Goal: Information Seeking & Learning: Learn about a topic

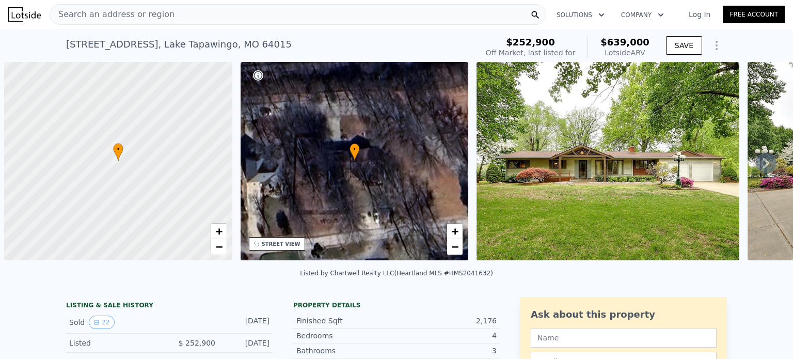
scroll to position [0, 4]
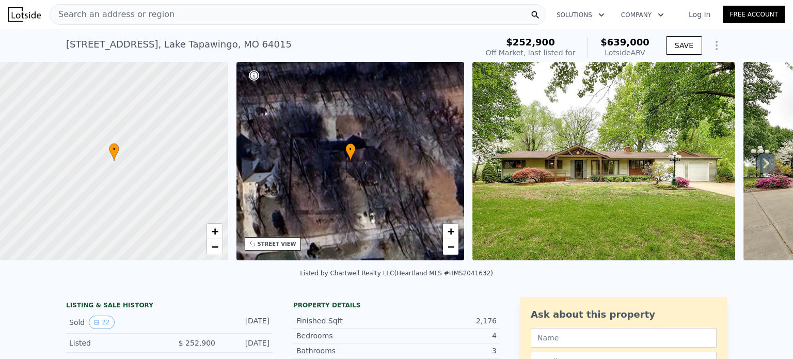
click at [270, 7] on div "Search an address or region" at bounding box center [298, 14] width 496 height 21
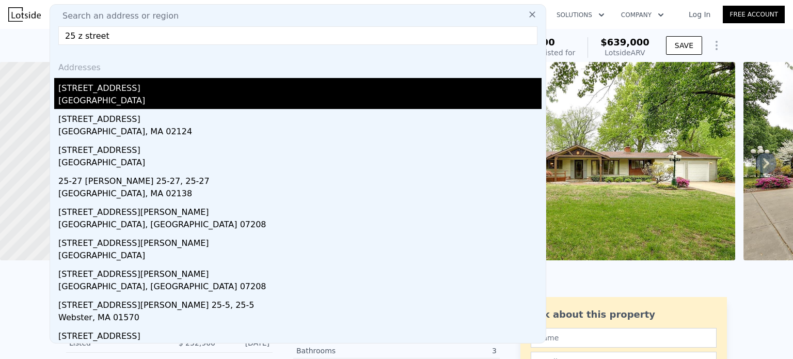
type input "25 z street"
click at [92, 105] on div "[GEOGRAPHIC_DATA]" at bounding box center [299, 101] width 483 height 14
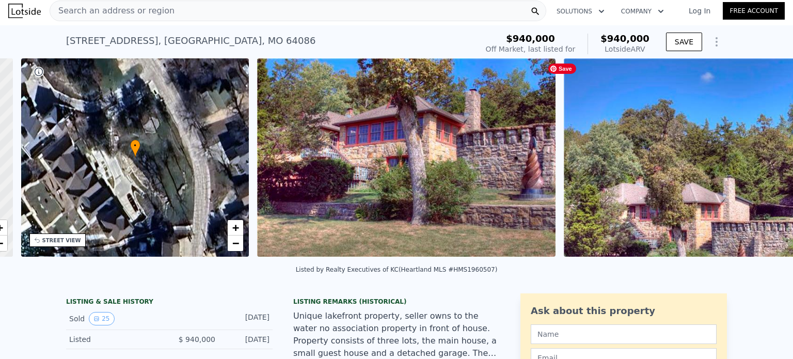
scroll to position [0, 240]
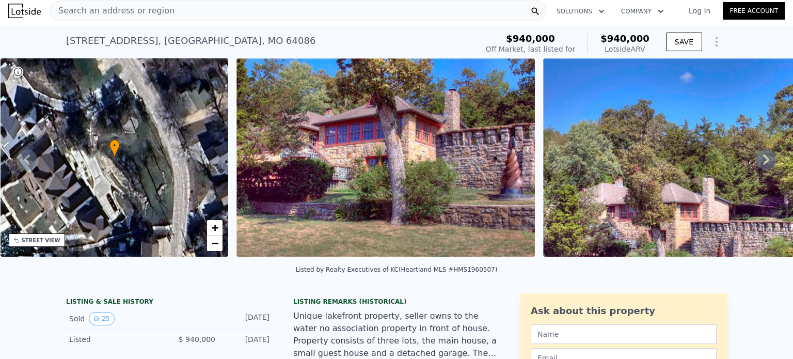
click at [762, 159] on icon at bounding box center [765, 159] width 21 height 21
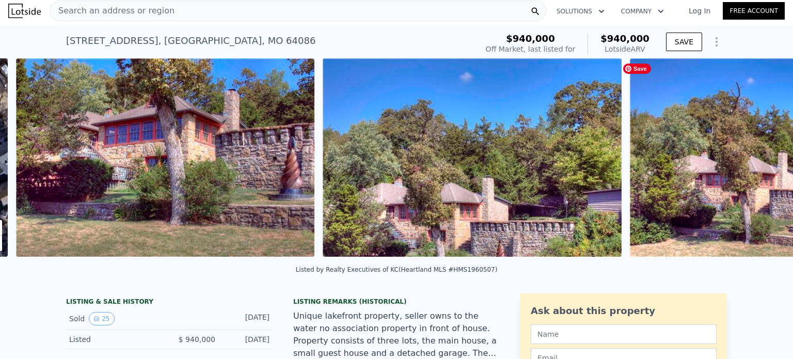
scroll to position [0, 472]
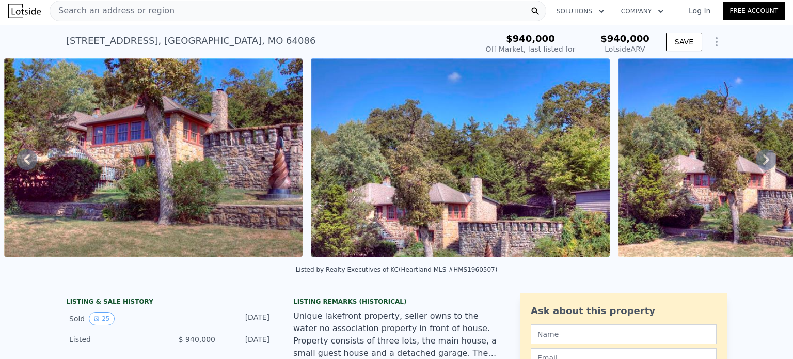
click at [762, 159] on icon at bounding box center [765, 159] width 21 height 21
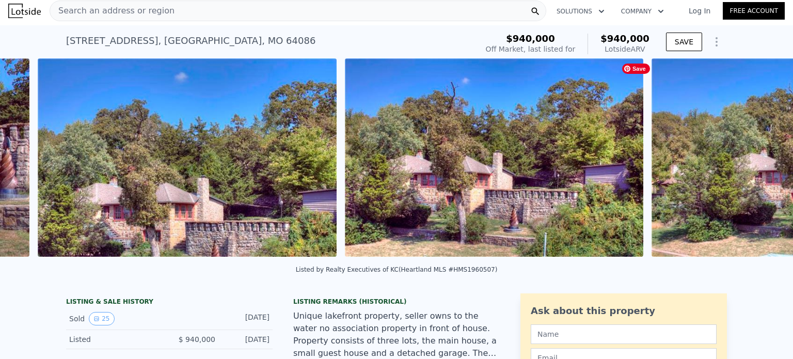
scroll to position [0, 779]
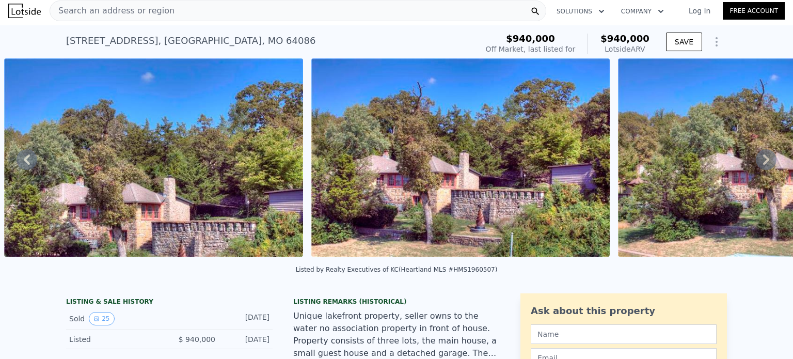
click at [756, 164] on icon at bounding box center [765, 159] width 21 height 21
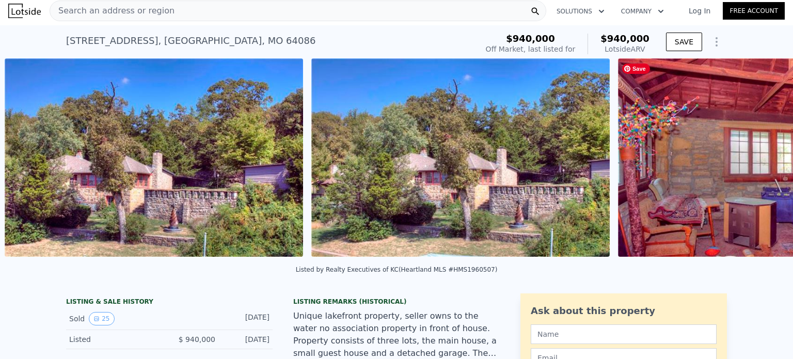
scroll to position [0, 1086]
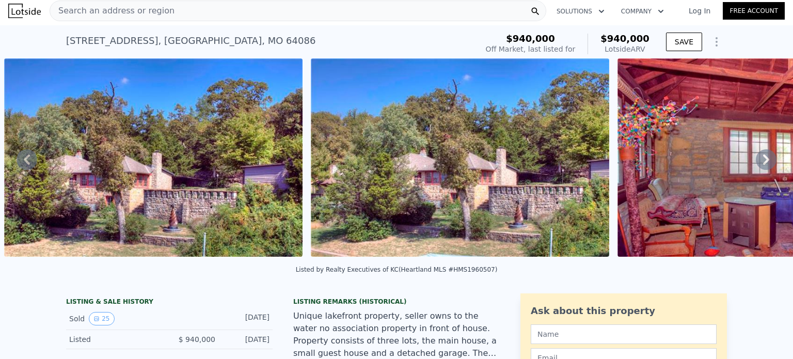
click at [764, 164] on icon at bounding box center [765, 159] width 21 height 21
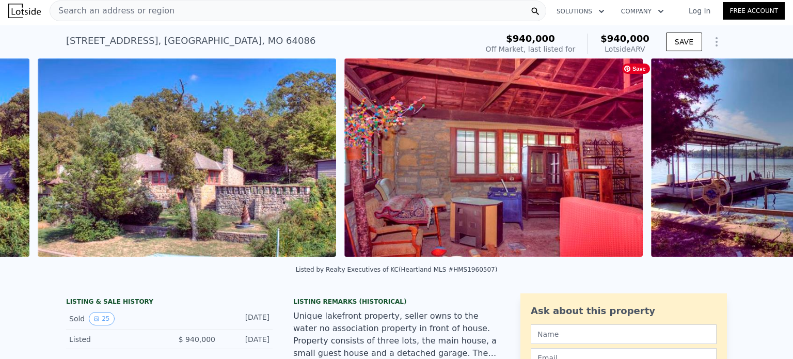
scroll to position [0, 1392]
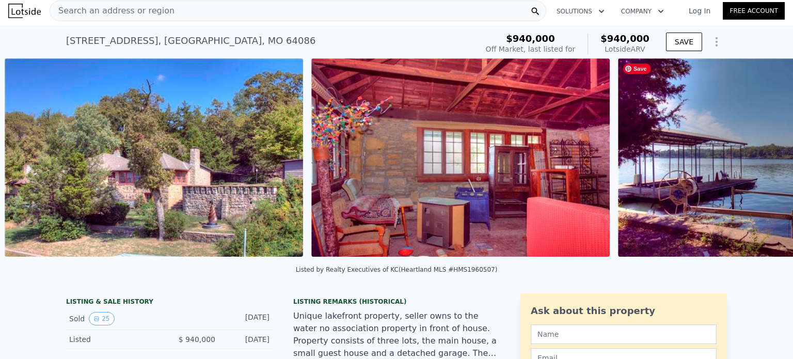
click at [764, 164] on div "• + − • + − STREET VIEW Loading... SATELLITE VIEW" at bounding box center [396, 159] width 793 height 202
click at [763, 163] on icon at bounding box center [766, 159] width 6 height 10
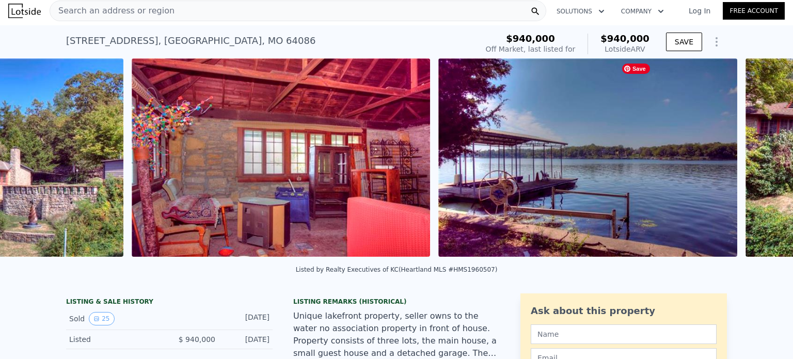
scroll to position [0, 1699]
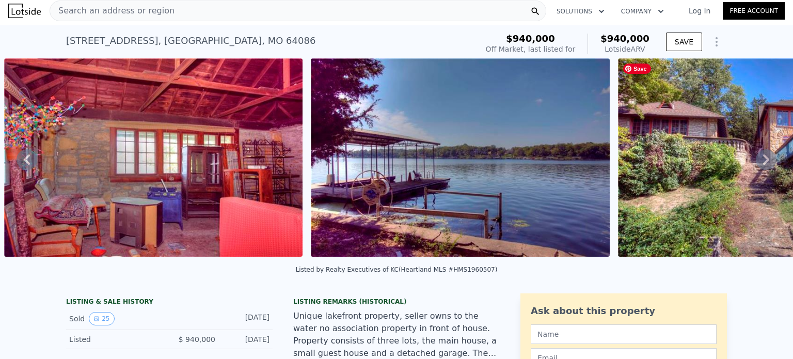
click at [755, 165] on icon at bounding box center [765, 159] width 21 height 21
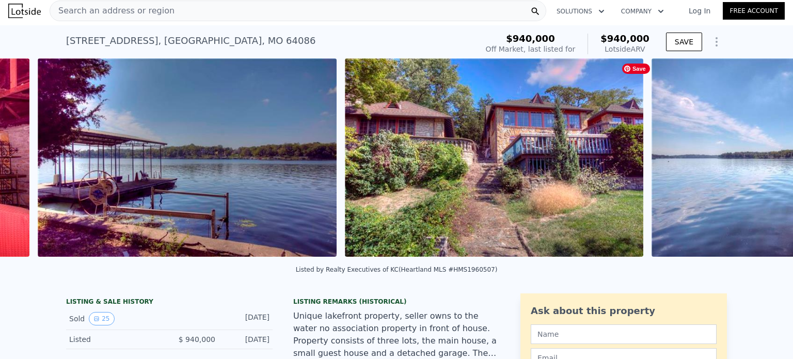
scroll to position [0, 2005]
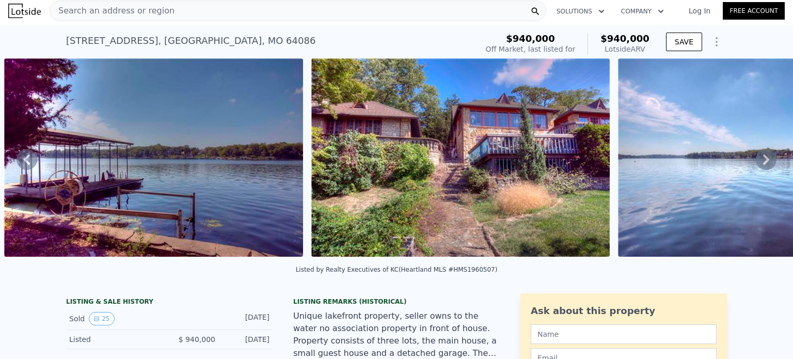
click at [755, 165] on icon at bounding box center [765, 159] width 21 height 21
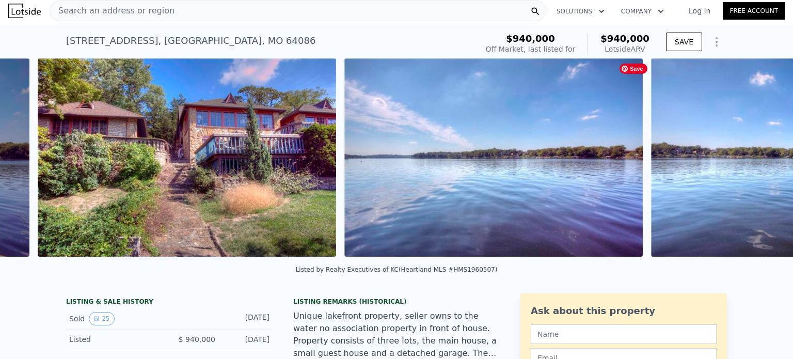
scroll to position [0, 2312]
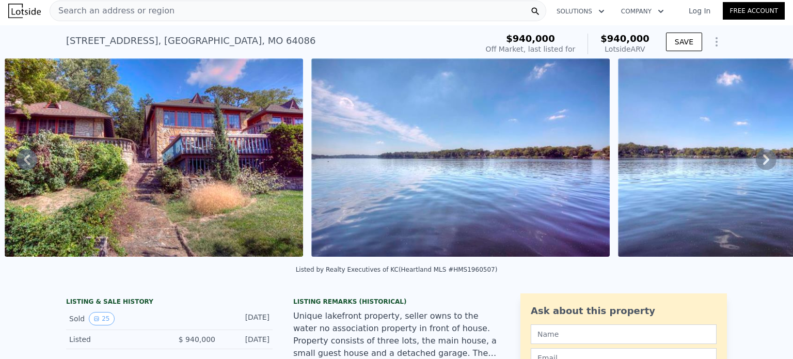
click at [755, 163] on icon at bounding box center [765, 159] width 21 height 21
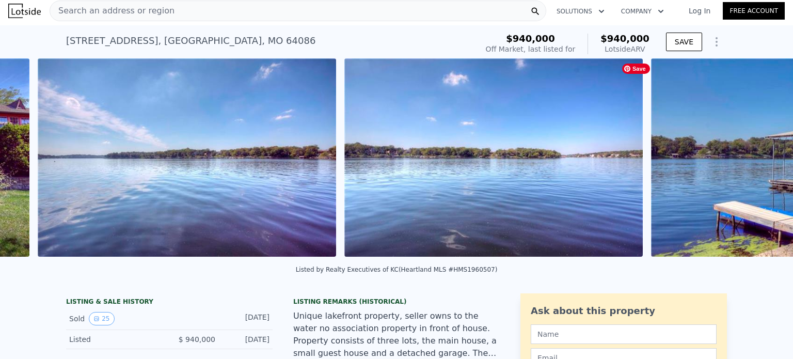
scroll to position [0, 2619]
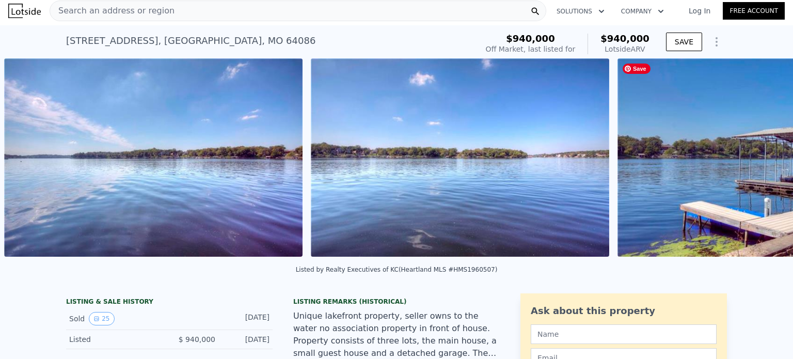
click at [755, 163] on div "• + − • + − STREET VIEW Loading... SATELLITE VIEW" at bounding box center [396, 159] width 793 height 202
click at [763, 159] on icon at bounding box center [766, 159] width 6 height 10
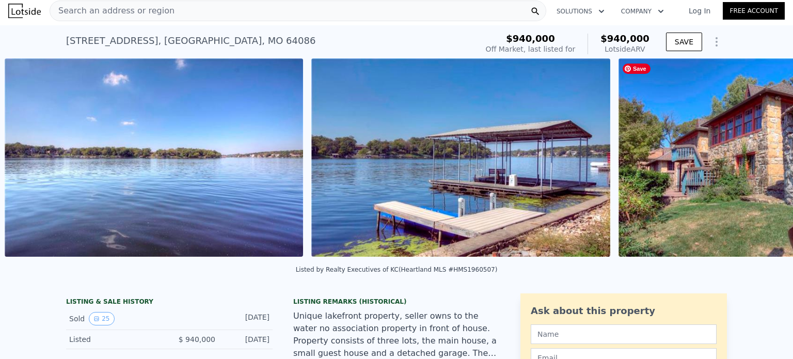
scroll to position [0, 2925]
click at [756, 160] on icon at bounding box center [765, 159] width 21 height 21
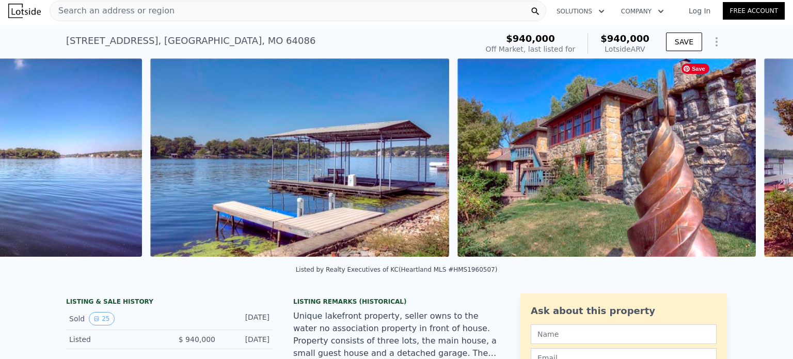
scroll to position [0, 3232]
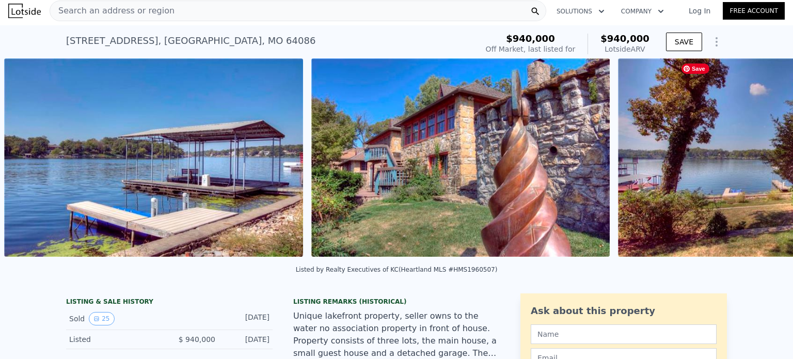
click at [756, 160] on img at bounding box center [767, 157] width 298 height 198
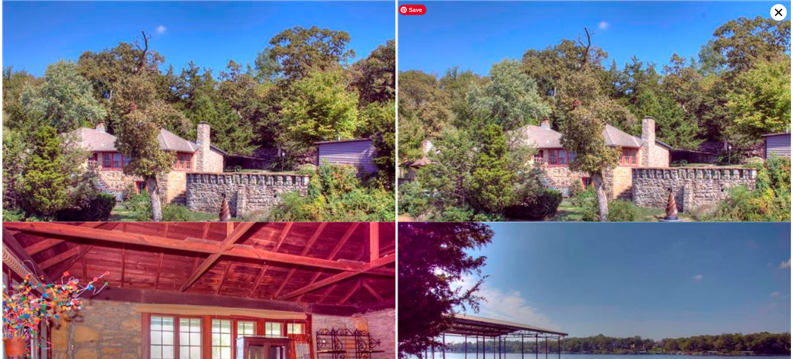
scroll to position [221, 0]
click at [772, 10] on icon at bounding box center [778, 12] width 17 height 17
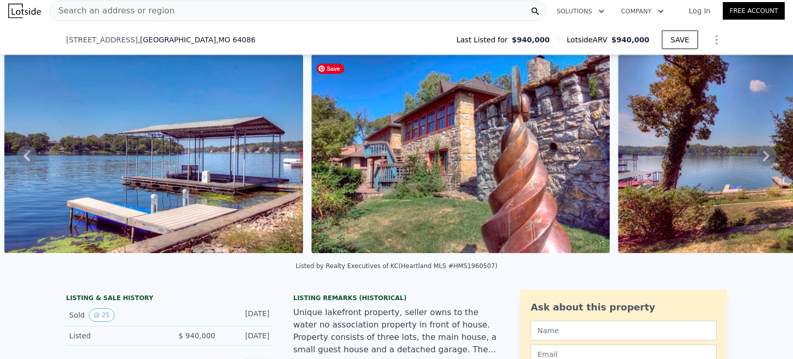
scroll to position [124, 0]
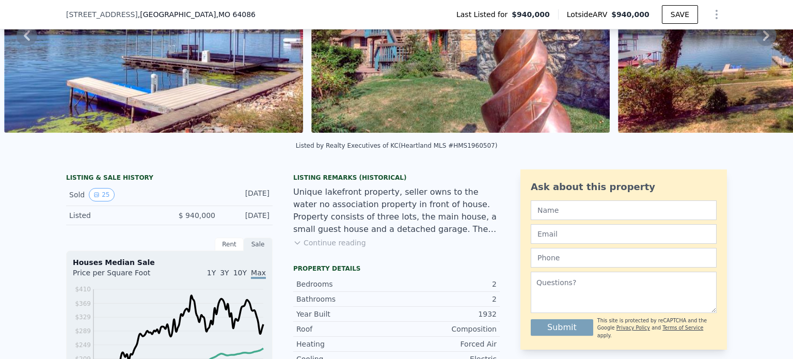
click at [327, 248] on button "Continue reading" at bounding box center [329, 242] width 73 height 10
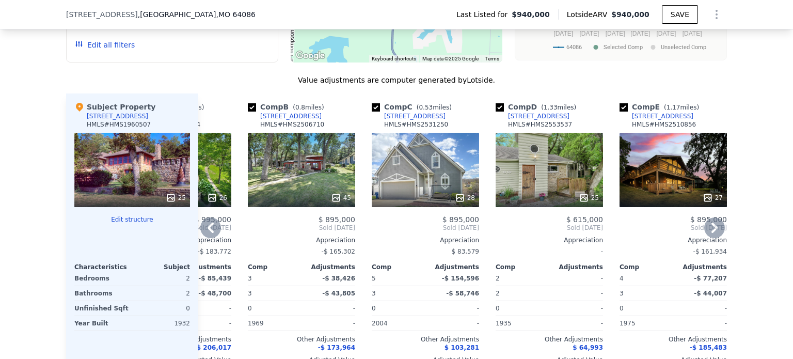
scroll to position [906, 0]
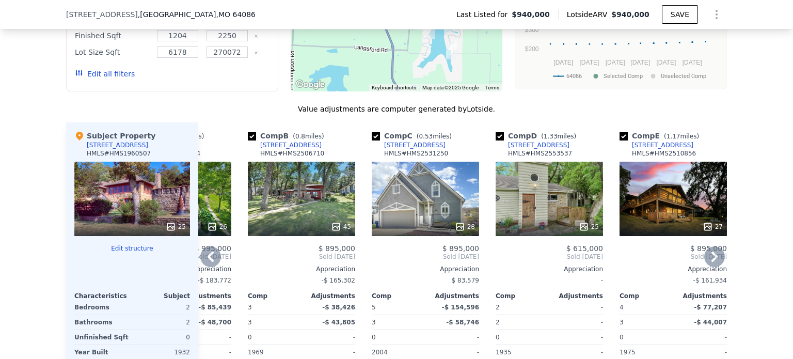
click at [539, 179] on div "25" at bounding box center [548, 199] width 107 height 74
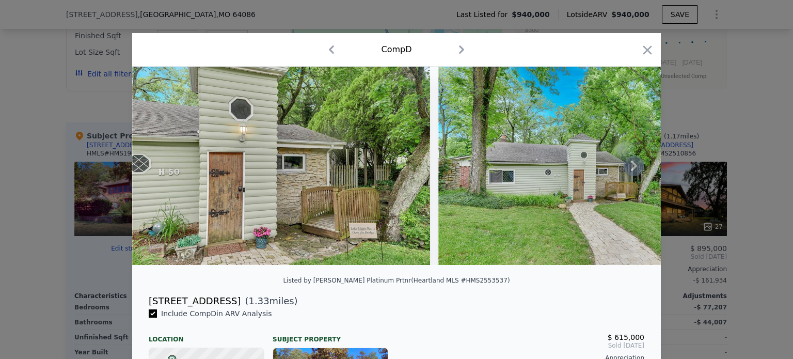
click at [627, 171] on icon at bounding box center [633, 165] width 21 height 21
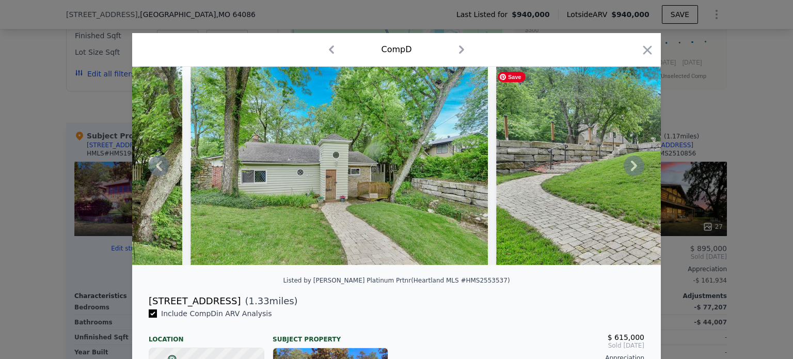
click at [627, 171] on icon at bounding box center [633, 165] width 21 height 21
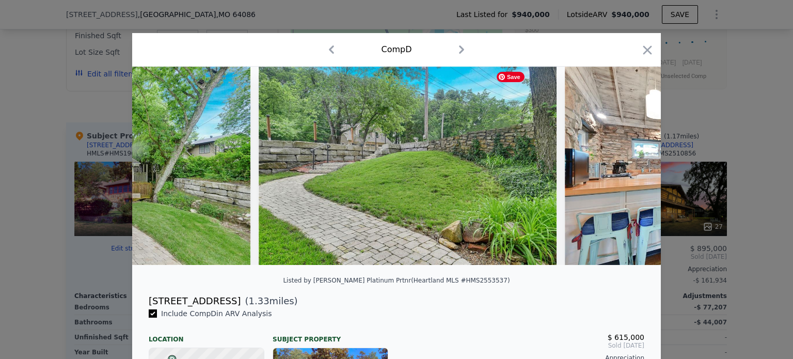
scroll to position [0, 495]
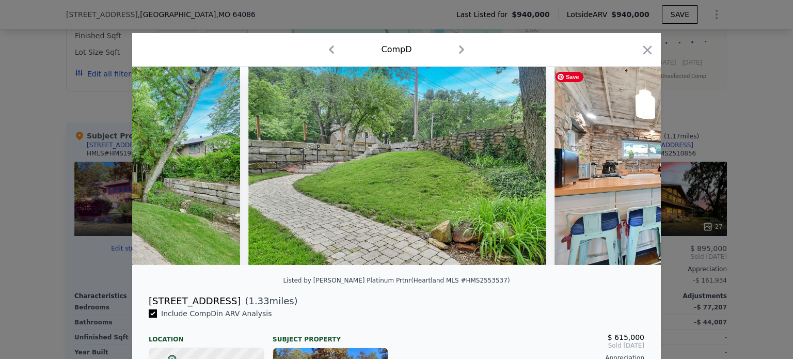
click at [627, 171] on div at bounding box center [396, 166] width 528 height 198
click at [627, 171] on icon at bounding box center [633, 165] width 21 height 21
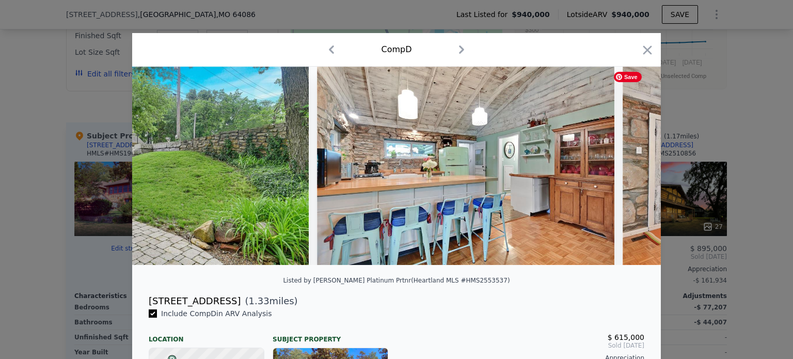
scroll to position [0, 743]
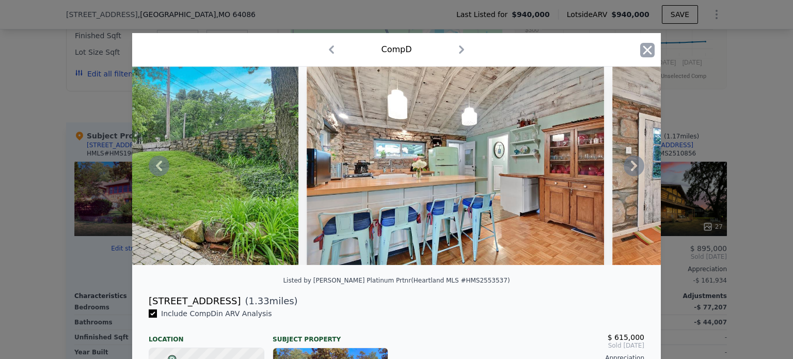
click at [642, 46] on icon "button" at bounding box center [647, 50] width 14 height 14
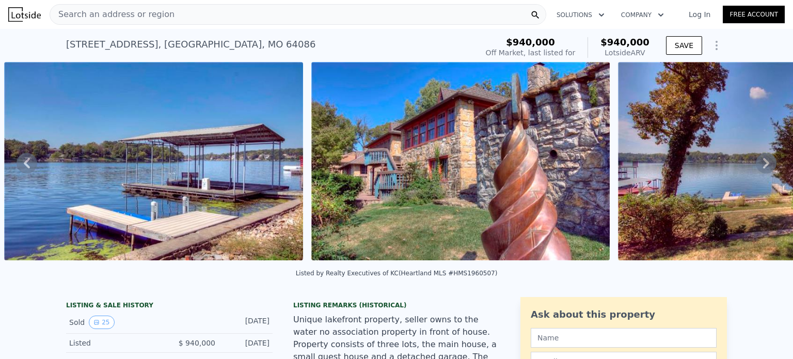
click at [144, 16] on span "Search an address or region" at bounding box center [112, 14] width 124 height 12
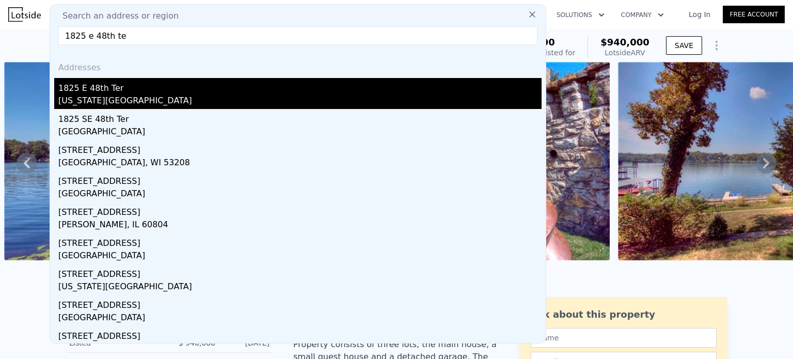
type input "1825 e 48th te"
click at [74, 96] on div "[US_STATE][GEOGRAPHIC_DATA]" at bounding box center [299, 101] width 483 height 14
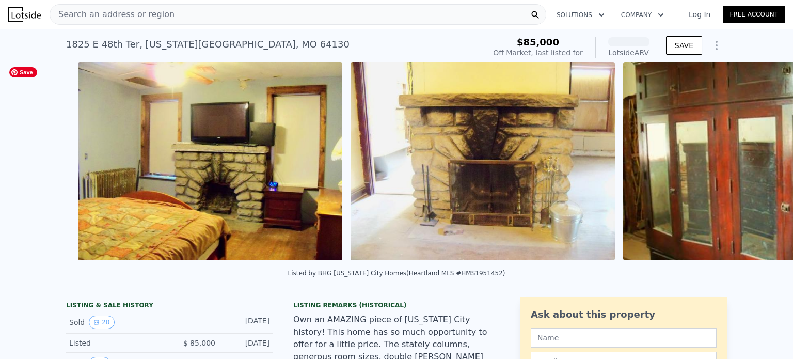
scroll to position [0, 3306]
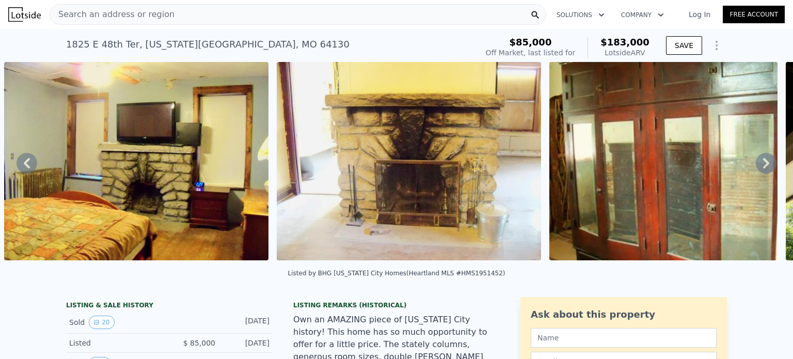
click at [755, 168] on icon at bounding box center [765, 163] width 21 height 21
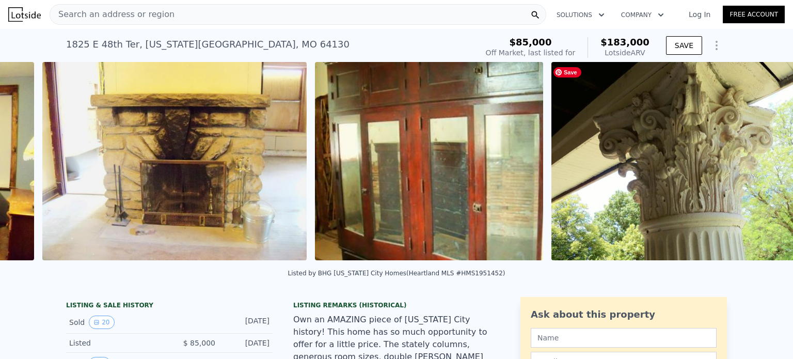
scroll to position [0, 3578]
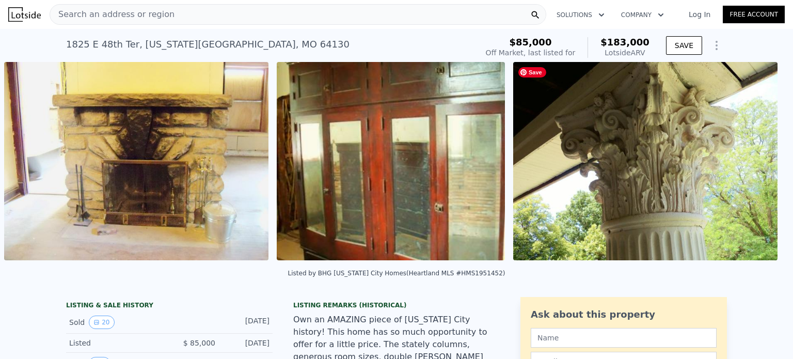
click at [752, 168] on div "• + − • + − STREET VIEW Loading... SATELLITE VIEW" at bounding box center [396, 163] width 793 height 202
click at [755, 168] on icon at bounding box center [765, 163] width 21 height 21
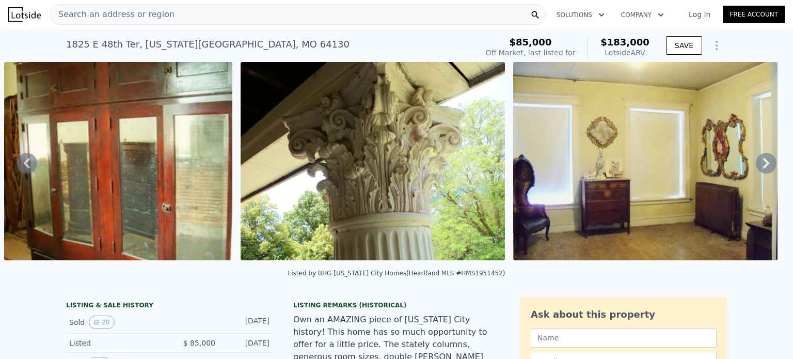
click at [755, 168] on icon at bounding box center [765, 163] width 21 height 21
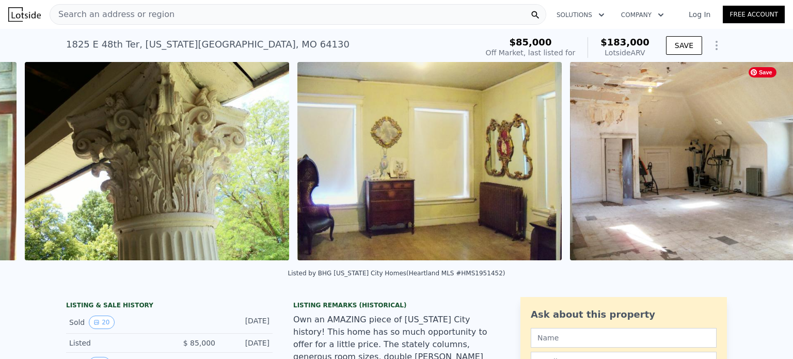
scroll to position [0, 4087]
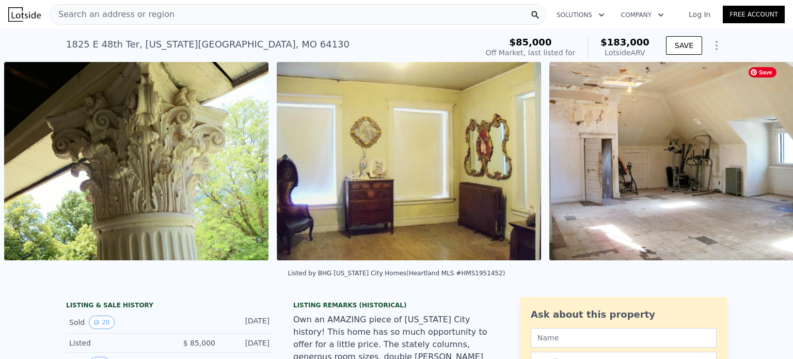
click at [752, 168] on div "• + − • + − STREET VIEW Loading... SATELLITE VIEW" at bounding box center [396, 163] width 793 height 202
click at [763, 165] on icon at bounding box center [766, 163] width 6 height 10
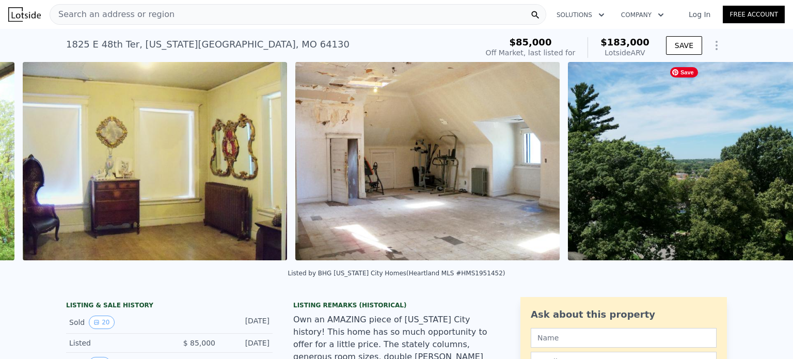
scroll to position [0, 4359]
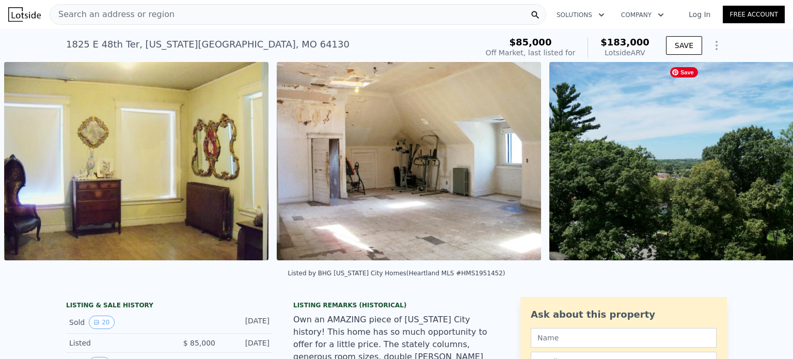
click at [759, 165] on div "• + − • + − STREET VIEW Loading... SATELLITE VIEW" at bounding box center [396, 163] width 793 height 202
click at [763, 165] on icon at bounding box center [766, 163] width 6 height 10
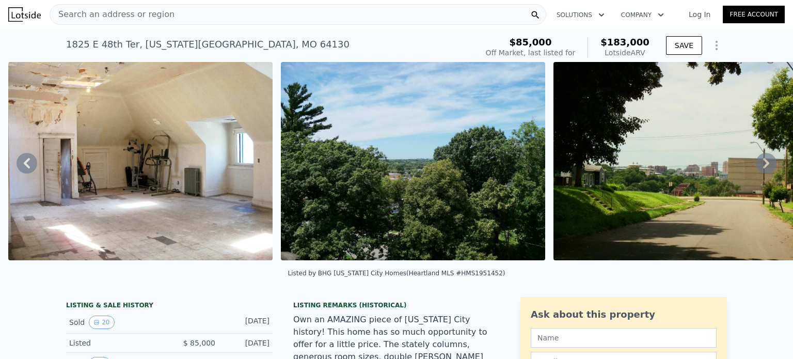
click at [755, 167] on icon at bounding box center [765, 163] width 21 height 21
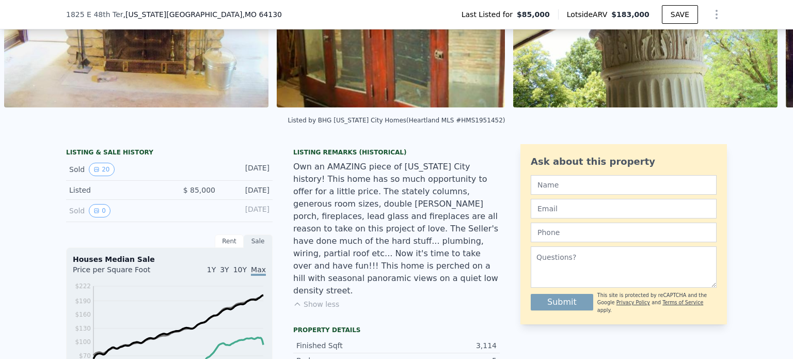
scroll to position [149, 0]
click at [99, 175] on button "20" at bounding box center [101, 169] width 25 height 13
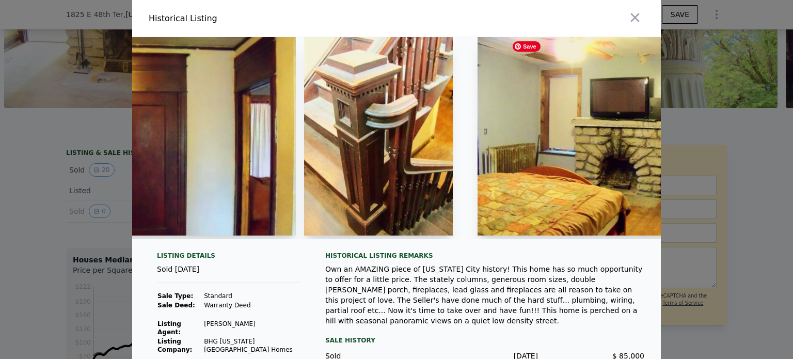
scroll to position [0, 2933]
click at [550, 152] on img at bounding box center [609, 136] width 264 height 198
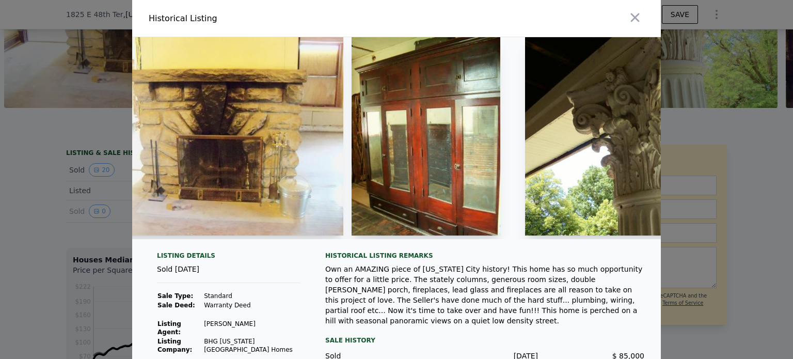
scroll to position [0, 3612]
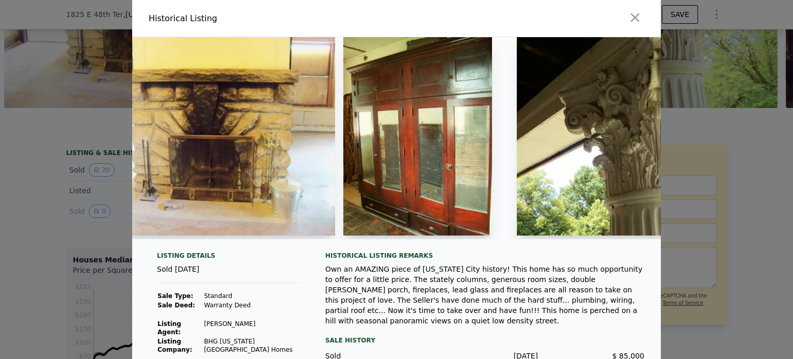
click at [74, 150] on div at bounding box center [396, 179] width 793 height 359
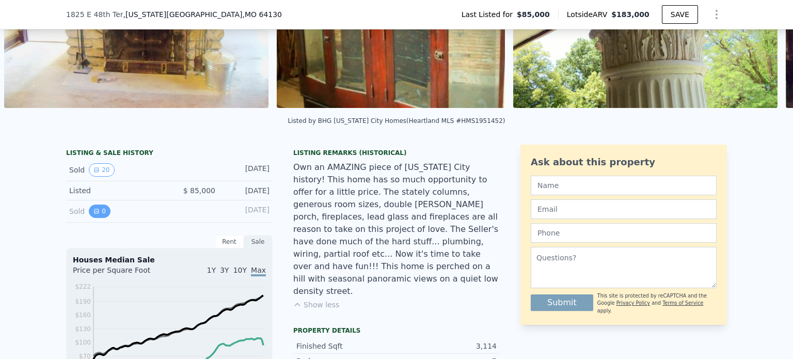
click at [95, 218] on button "0" at bounding box center [100, 210] width 22 height 13
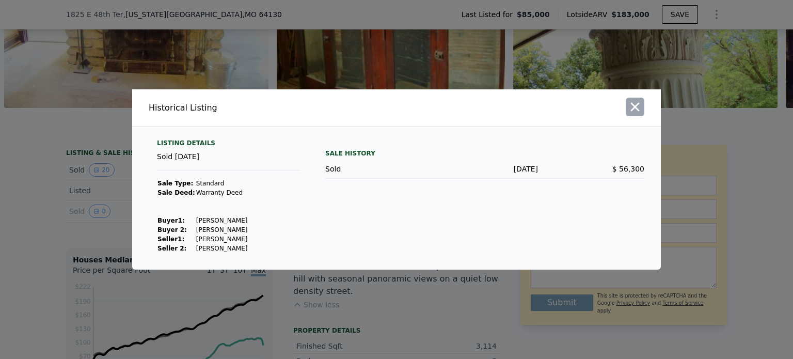
click at [633, 107] on icon "button" at bounding box center [634, 107] width 14 height 14
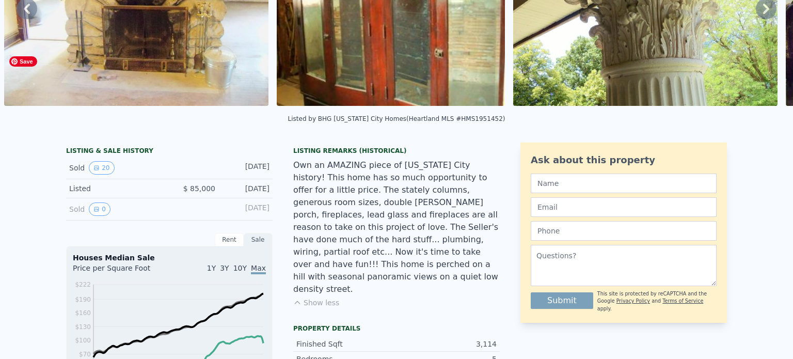
scroll to position [3, 0]
